Goal: Task Accomplishment & Management: Use online tool/utility

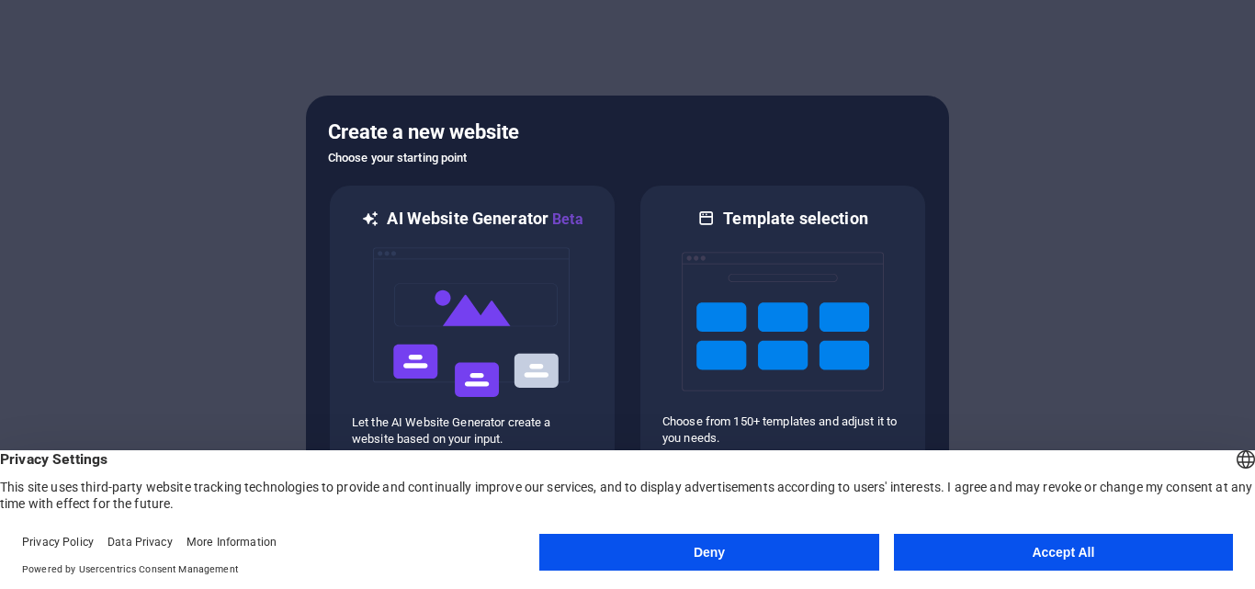
click at [996, 543] on button "Accept All" at bounding box center [1063, 552] width 339 height 37
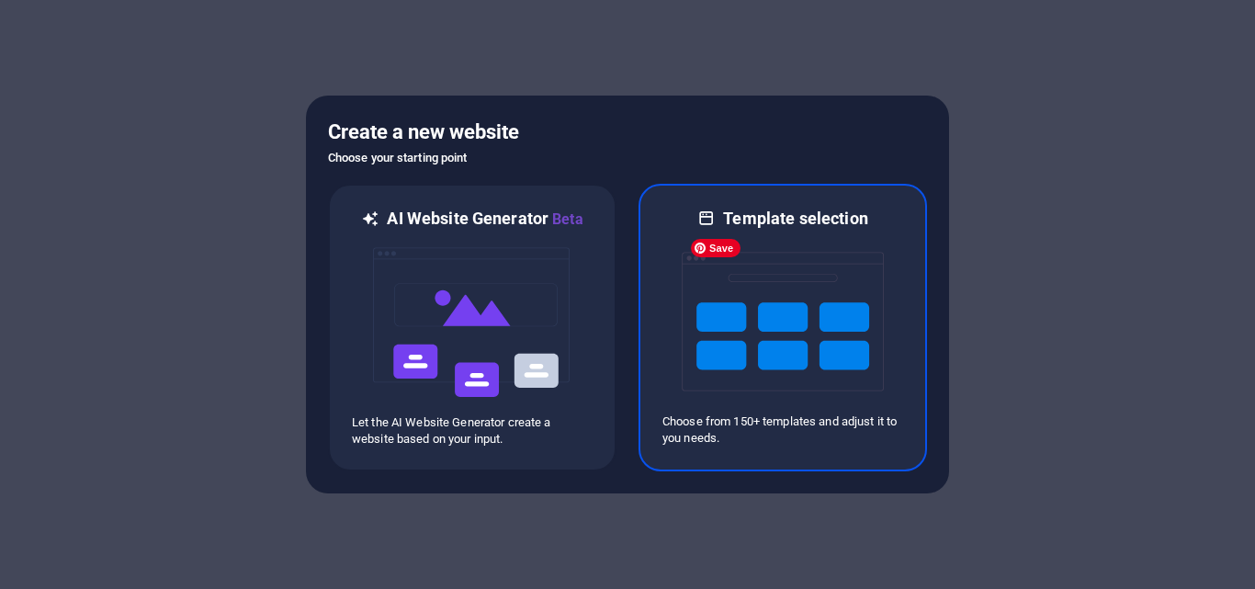
click at [683, 345] on img at bounding box center [783, 322] width 202 height 184
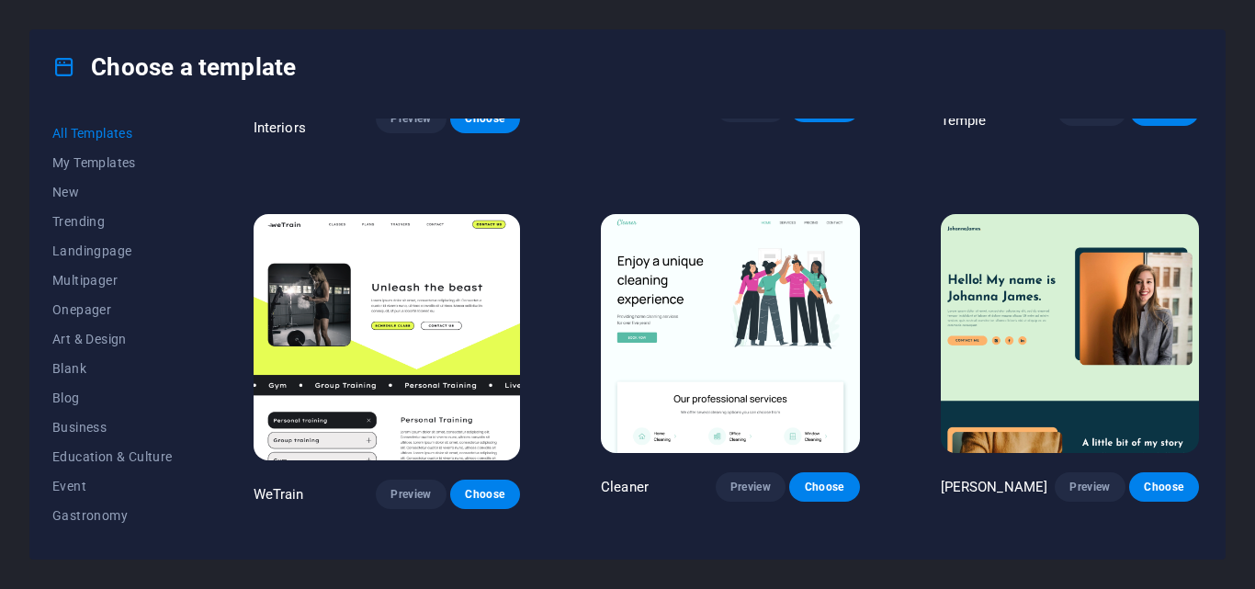
scroll to position [2372, 0]
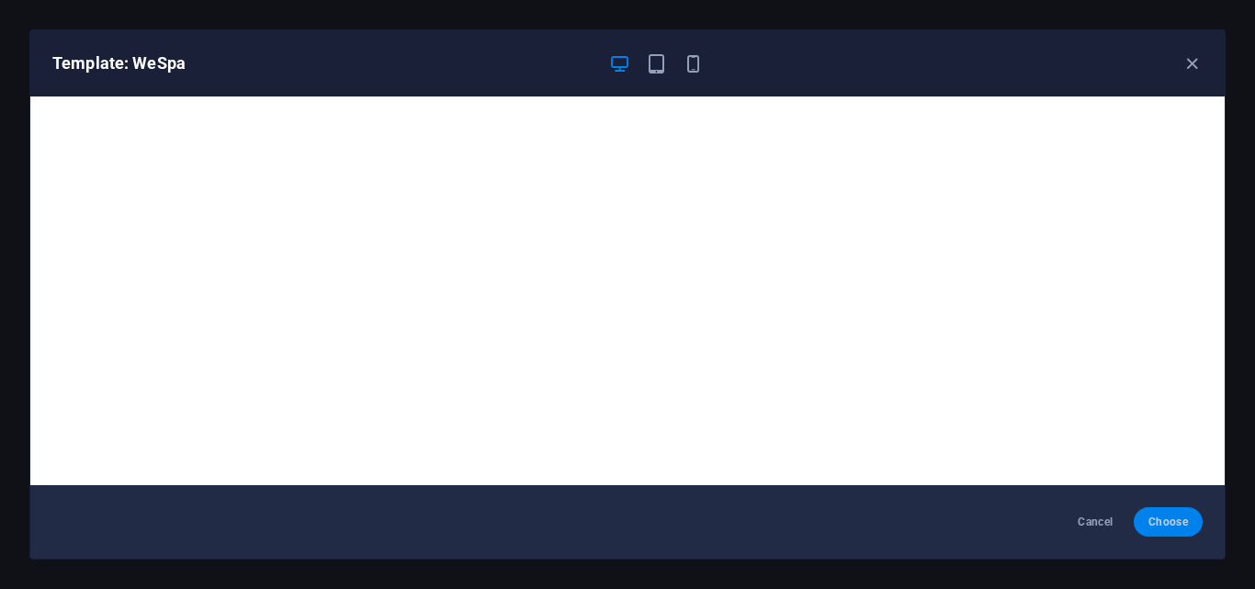
click at [1166, 519] on span "Choose" at bounding box center [1169, 522] width 40 height 15
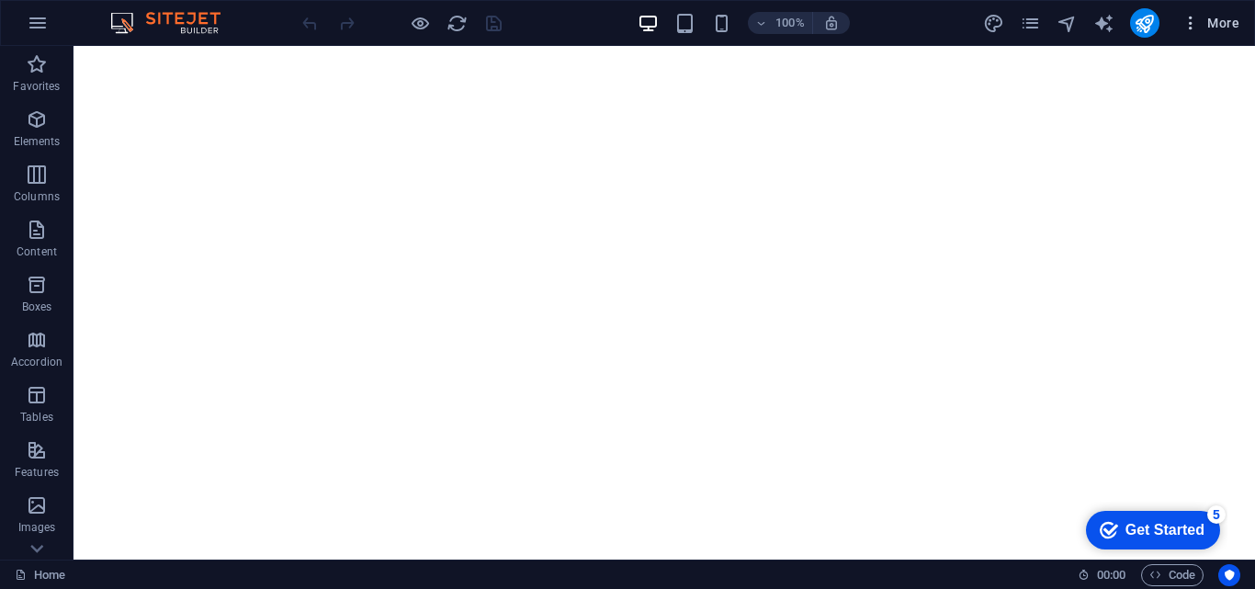
click at [1186, 13] on button "More" at bounding box center [1210, 22] width 73 height 29
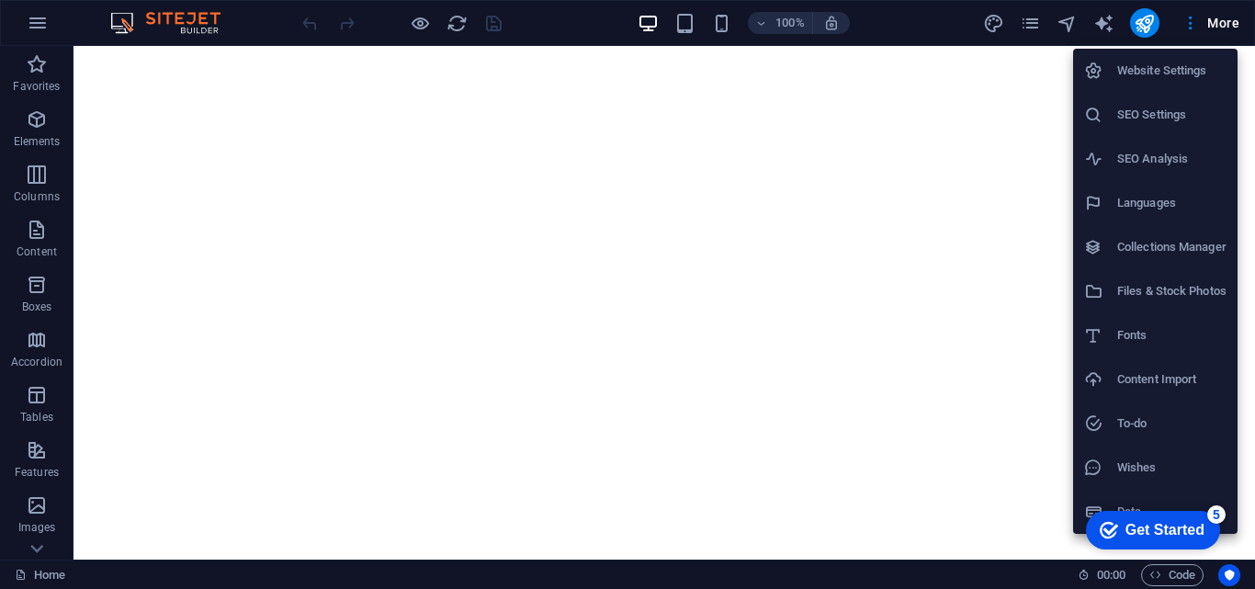
click at [352, 119] on div at bounding box center [627, 294] width 1255 height 589
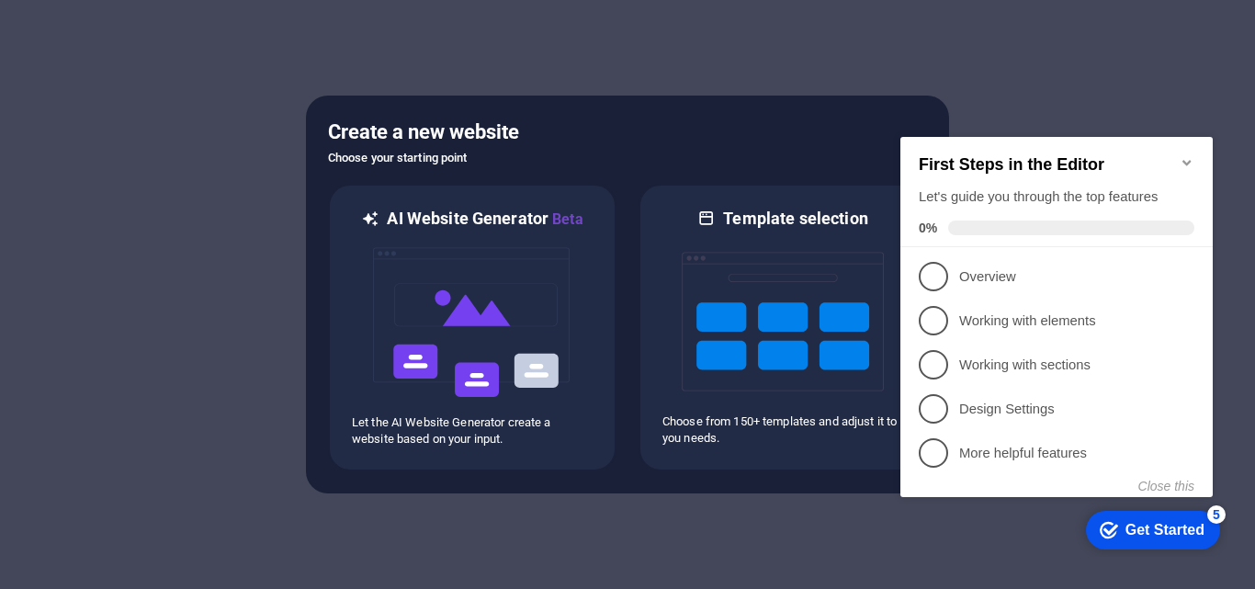
click at [1217, 511] on div "5" at bounding box center [1216, 514] width 18 height 18
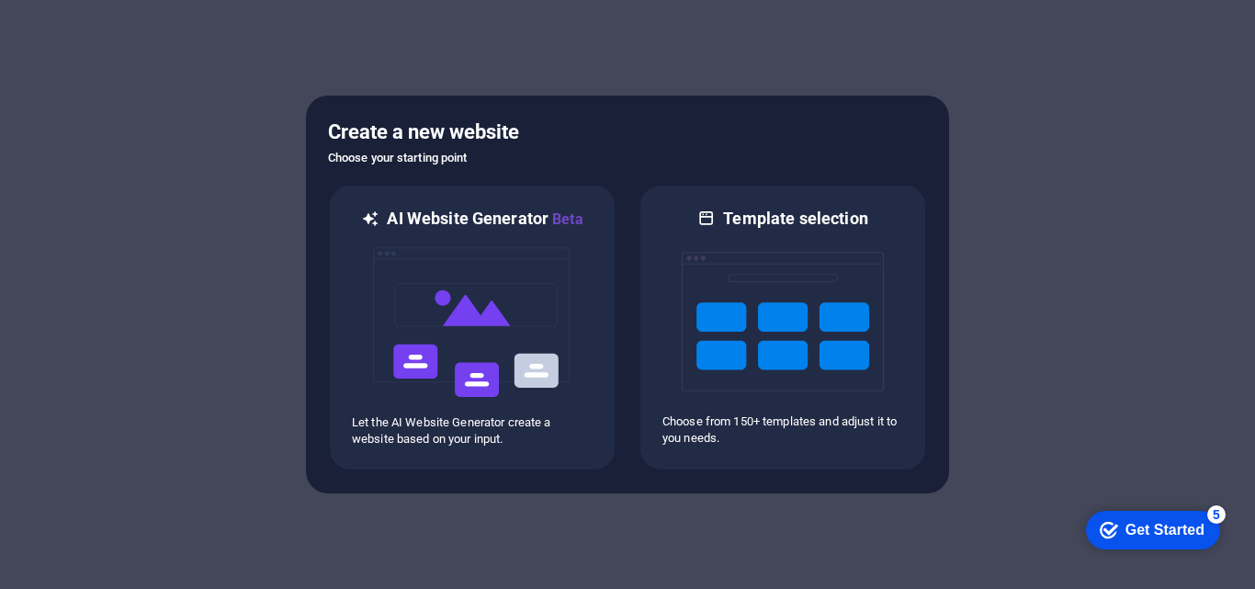
click at [1168, 528] on div "Get Started" at bounding box center [1165, 530] width 79 height 17
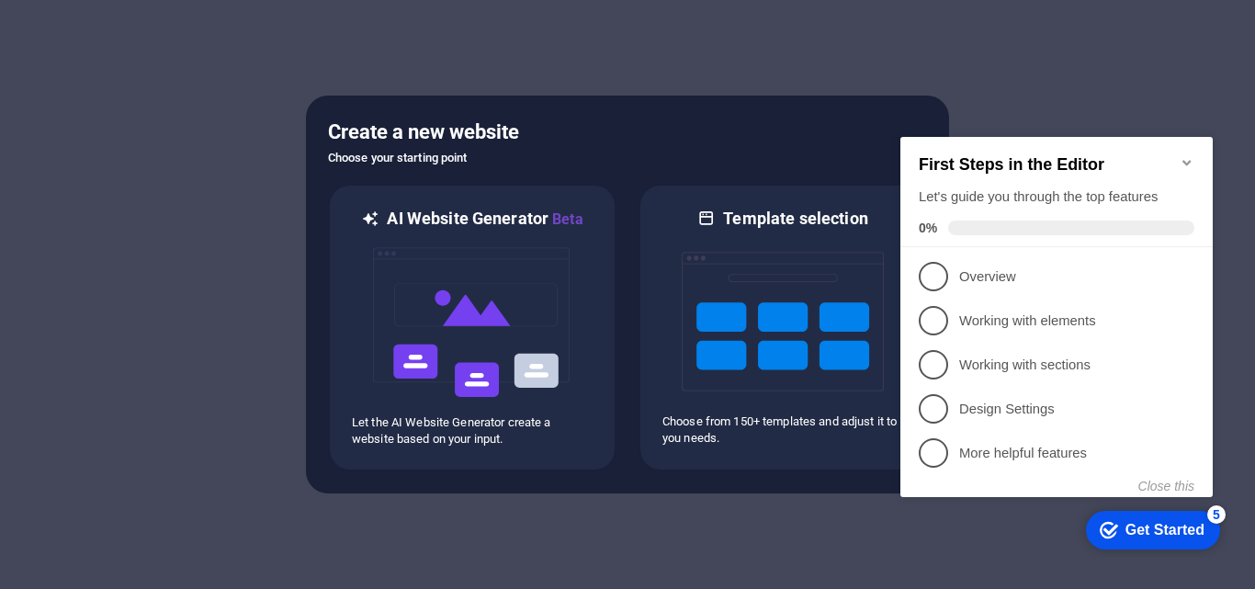
click at [819, 517] on div at bounding box center [627, 294] width 1255 height 589
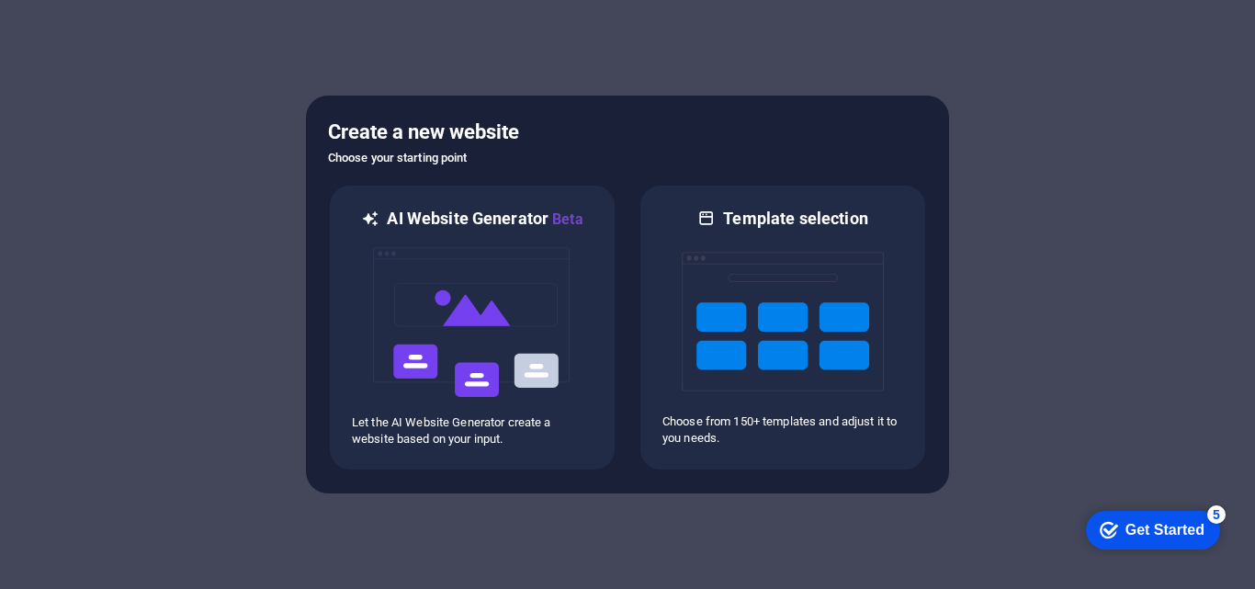
click at [1107, 530] on icon "Get Started 5 items remaining, 0% complete" at bounding box center [1109, 530] width 18 height 17
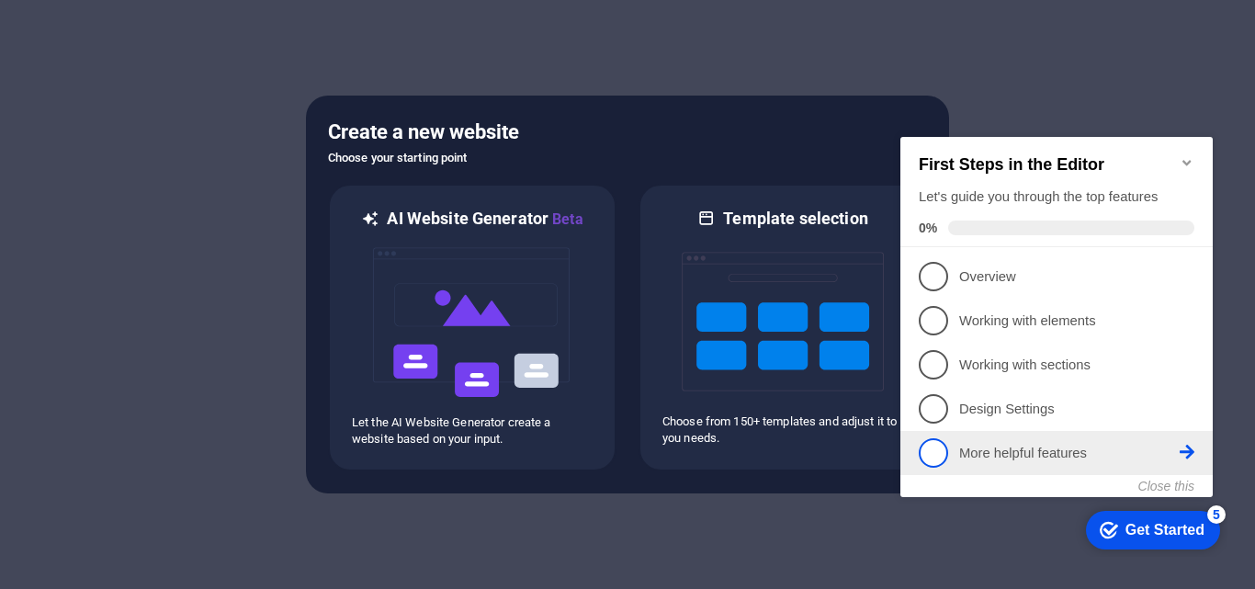
click at [1065, 438] on link "5 More helpful features - incomplete" at bounding box center [1057, 452] width 276 height 29
